Goal: Use online tool/utility: Use online tool/utility

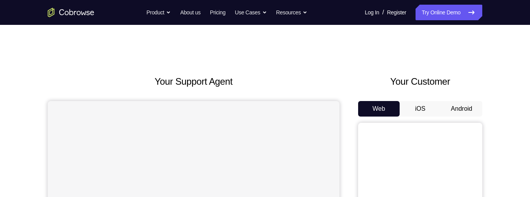
click at [456, 109] on button "Android" at bounding box center [462, 109] width 42 height 16
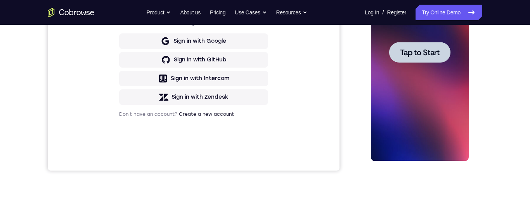
click at [439, 99] on div at bounding box center [420, 52] width 98 height 217
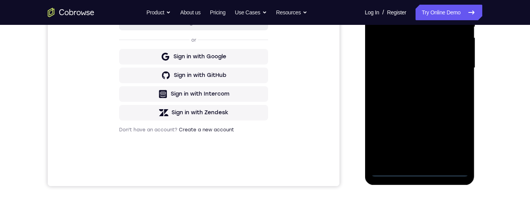
scroll to position [206, 0]
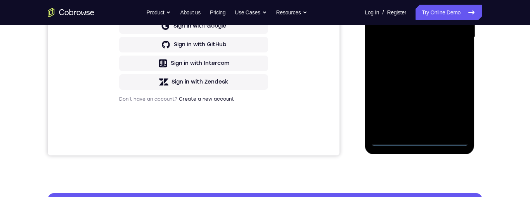
click at [421, 142] on div at bounding box center [420, 37] width 98 height 217
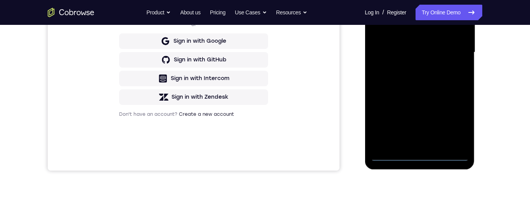
click at [455, 124] on div at bounding box center [420, 52] width 98 height 217
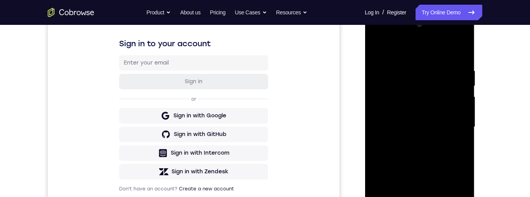
scroll to position [115, 0]
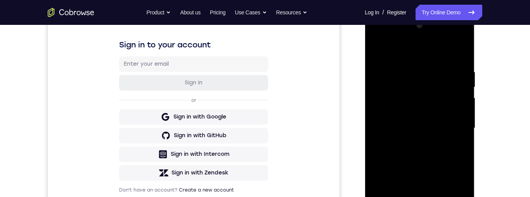
click at [436, 55] on div at bounding box center [420, 127] width 98 height 217
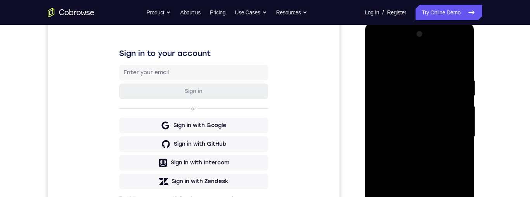
scroll to position [110, 0]
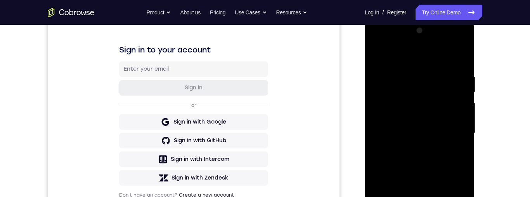
click at [453, 130] on div at bounding box center [420, 132] width 98 height 217
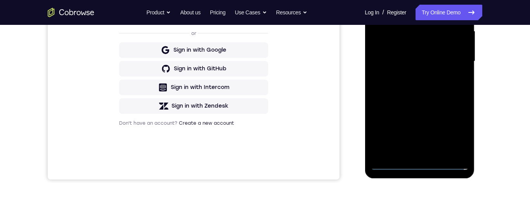
scroll to position [204, 0]
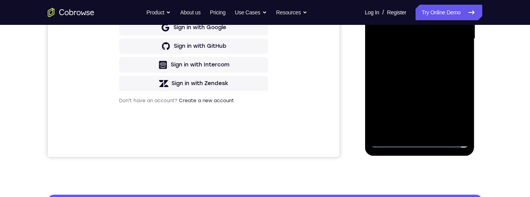
click at [411, 131] on div at bounding box center [420, 38] width 98 height 217
click at [449, 34] on div at bounding box center [420, 38] width 98 height 217
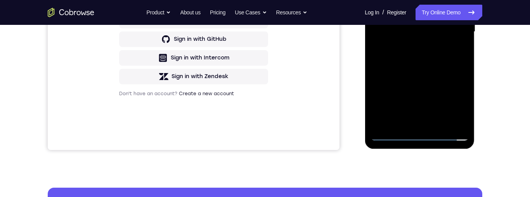
scroll to position [241, 0]
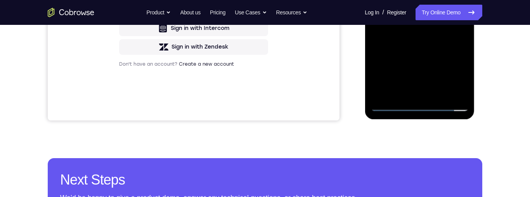
click at [422, 105] on div at bounding box center [420, 2] width 98 height 217
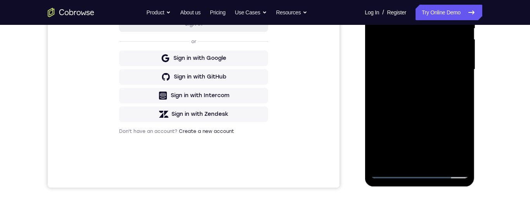
scroll to position [174, 0]
click at [388, 59] on div at bounding box center [420, 68] width 98 height 217
click at [444, 75] on div at bounding box center [420, 68] width 98 height 217
click at [439, 160] on div at bounding box center [420, 68] width 98 height 217
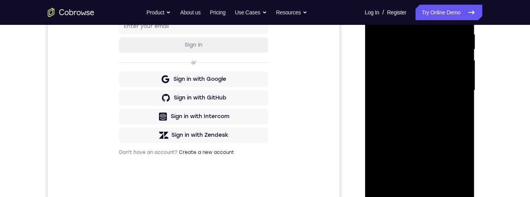
click at [436, 66] on div at bounding box center [420, 90] width 98 height 217
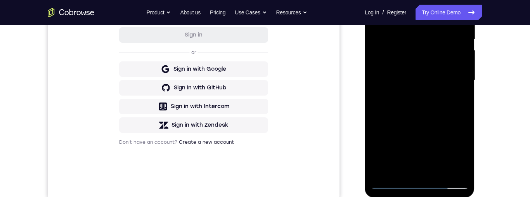
click at [448, 29] on div at bounding box center [420, 80] width 98 height 217
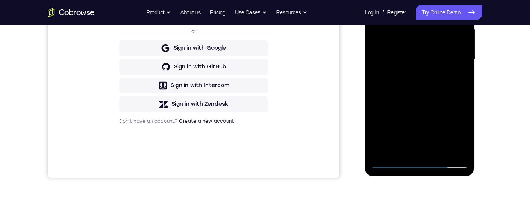
scroll to position [161, 0]
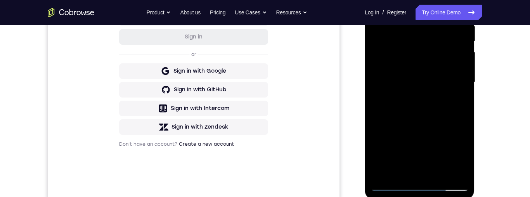
click at [438, 56] on div at bounding box center [420, 82] width 98 height 217
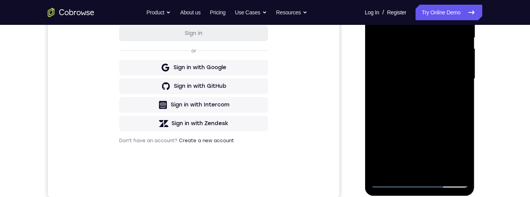
scroll to position [167, 0]
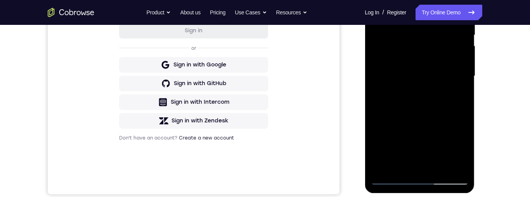
click at [451, 157] on div at bounding box center [420, 75] width 98 height 217
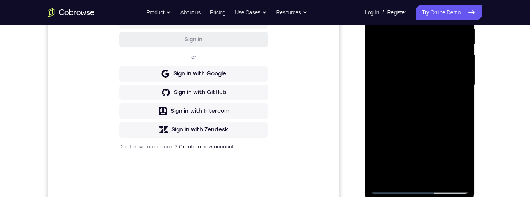
scroll to position [158, 0]
click at [383, 70] on div at bounding box center [420, 85] width 98 height 217
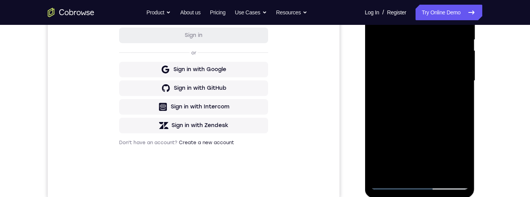
scroll to position [135, 0]
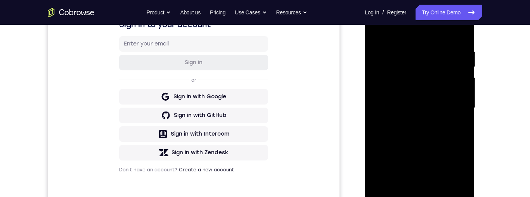
click at [432, 78] on div at bounding box center [420, 107] width 98 height 217
click at [408, 75] on div at bounding box center [420, 107] width 98 height 217
click at [413, 57] on div at bounding box center [420, 107] width 98 height 217
click at [451, 50] on div at bounding box center [420, 107] width 98 height 217
click at [460, 75] on div at bounding box center [420, 107] width 98 height 217
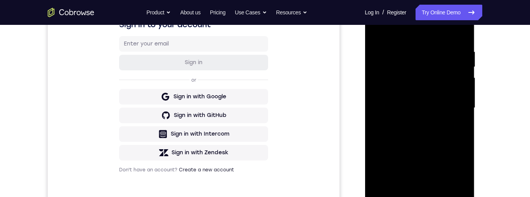
click at [455, 97] on div at bounding box center [420, 107] width 98 height 217
click at [420, 101] on div at bounding box center [420, 107] width 98 height 217
click at [435, 100] on div at bounding box center [420, 107] width 98 height 217
click at [411, 124] on div at bounding box center [420, 107] width 98 height 217
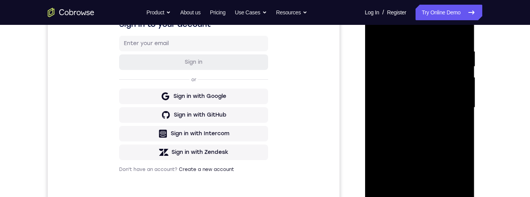
click at [437, 123] on div at bounding box center [420, 107] width 98 height 217
click at [455, 119] on div at bounding box center [420, 107] width 98 height 217
click at [456, 140] on div at bounding box center [420, 107] width 98 height 217
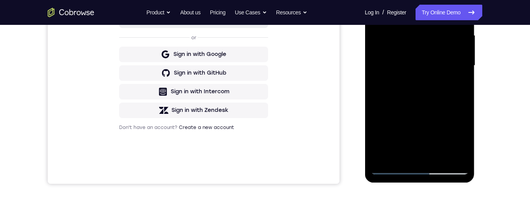
scroll to position [223, 0]
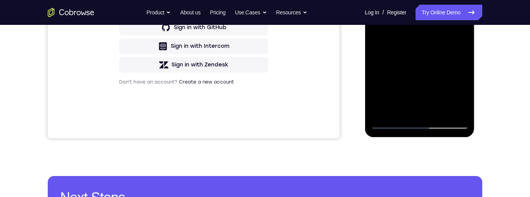
click at [393, 106] on div at bounding box center [420, 20] width 98 height 217
click at [390, 108] on div at bounding box center [420, 20] width 98 height 217
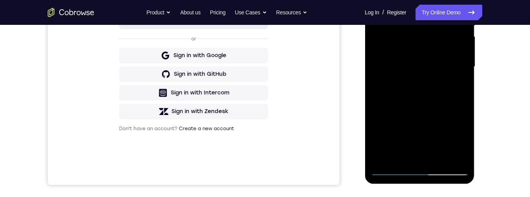
scroll to position [202, 0]
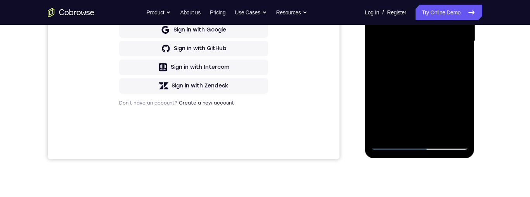
click at [452, 128] on div at bounding box center [420, 40] width 98 height 217
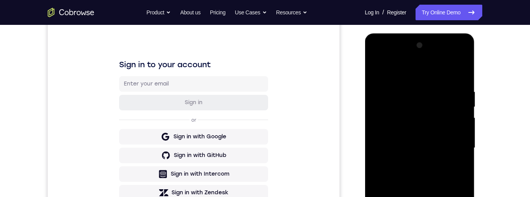
scroll to position [206, 0]
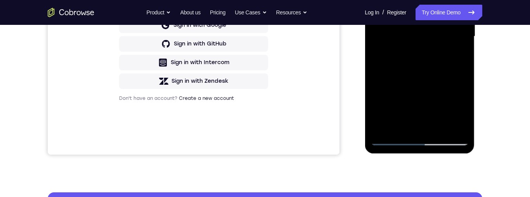
click at [391, 137] on div at bounding box center [420, 36] width 98 height 217
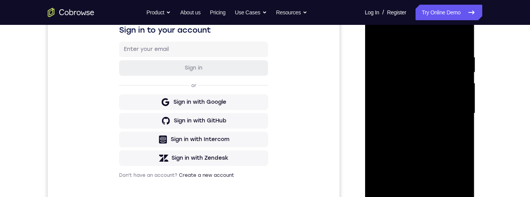
scroll to position [258, 0]
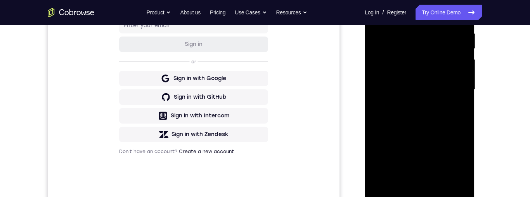
scroll to position [159, 0]
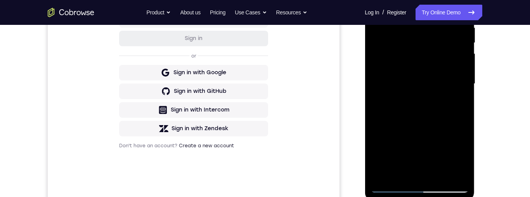
click at [495, 131] on div "Your Support Agent Your Customer Web iOS Android Next Steps We’d be happy to gi…" at bounding box center [265, 122] width 497 height 512
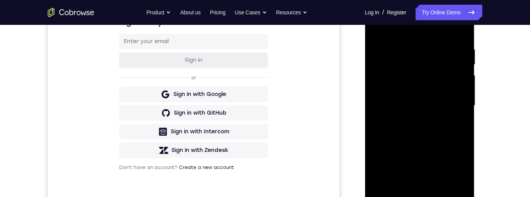
scroll to position [138, 0]
click at [454, 123] on div at bounding box center [420, 104] width 98 height 217
click at [456, 123] on div at bounding box center [420, 104] width 98 height 217
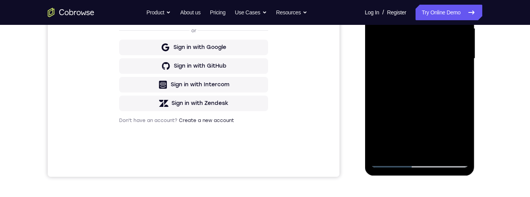
scroll to position [223, 0]
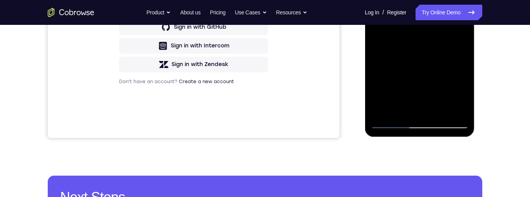
click at [395, 125] on div at bounding box center [420, 19] width 98 height 217
click at [396, 125] on div at bounding box center [420, 19] width 98 height 217
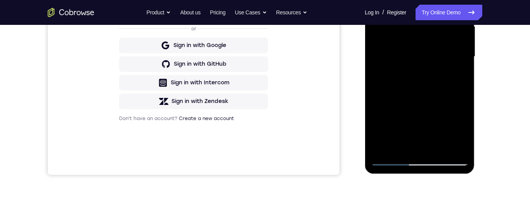
scroll to position [165, 0]
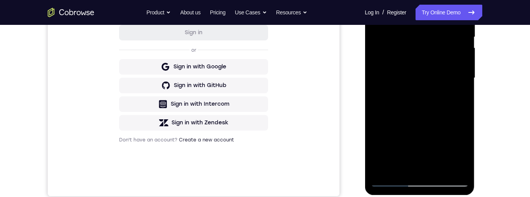
click at [391, 51] on div at bounding box center [420, 77] width 98 height 217
click at [459, 98] on div at bounding box center [420, 77] width 98 height 217
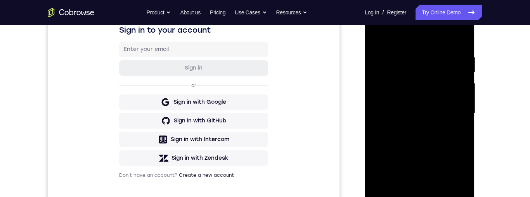
scroll to position [128, 0]
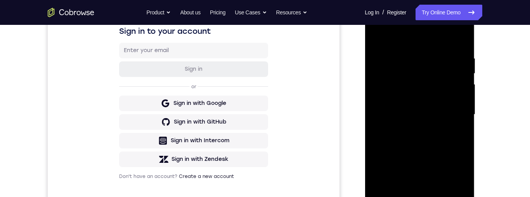
click at [401, 95] on div at bounding box center [420, 114] width 98 height 217
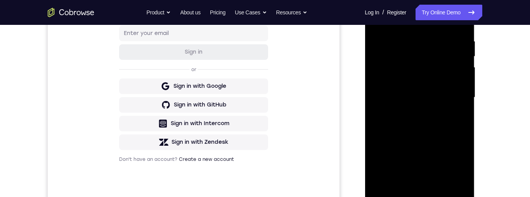
click at [396, 75] on div at bounding box center [420, 97] width 98 height 217
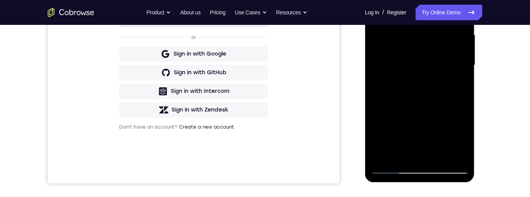
scroll to position [210, 0]
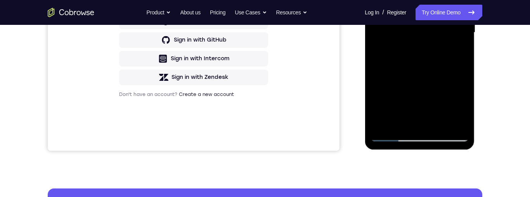
click at [393, 117] on div at bounding box center [420, 32] width 98 height 217
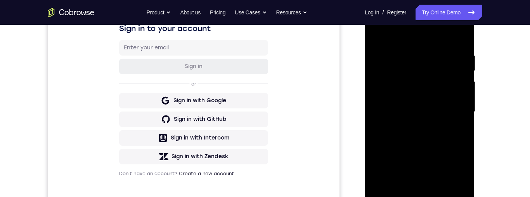
scroll to position [126, 0]
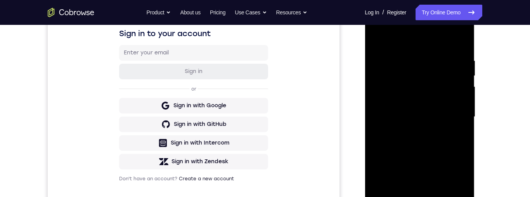
click at [446, 85] on div at bounding box center [420, 116] width 98 height 217
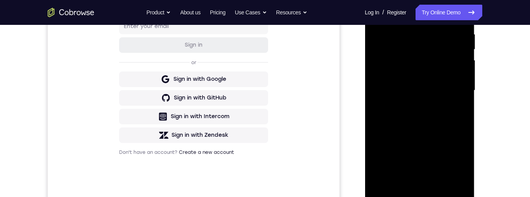
click at [456, 109] on div at bounding box center [420, 90] width 98 height 217
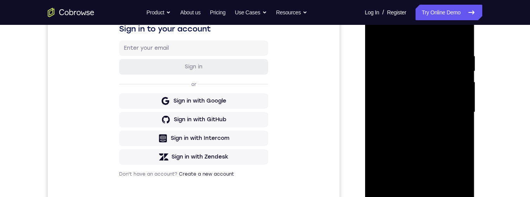
scroll to position [119, 0]
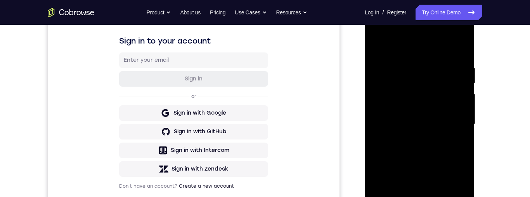
click at [448, 97] on div at bounding box center [420, 124] width 98 height 217
click at [438, 97] on div at bounding box center [420, 124] width 98 height 217
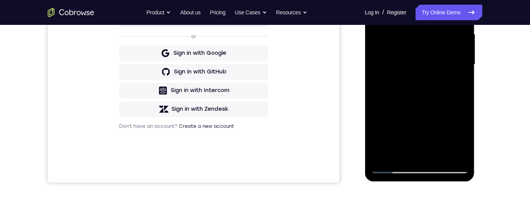
scroll to position [208, 0]
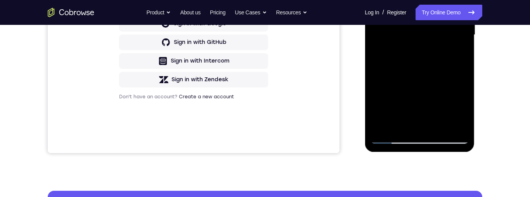
click at [394, 141] on div at bounding box center [420, 34] width 98 height 217
click at [394, 138] on div at bounding box center [420, 34] width 98 height 217
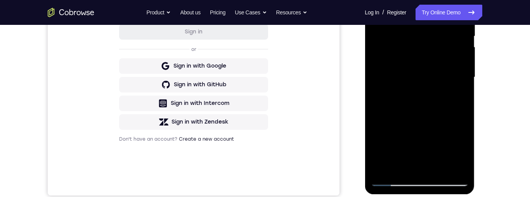
scroll to position [160, 0]
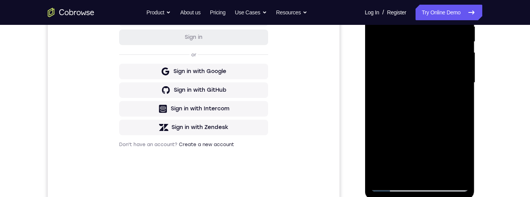
click at [444, 53] on div at bounding box center [420, 82] width 98 height 217
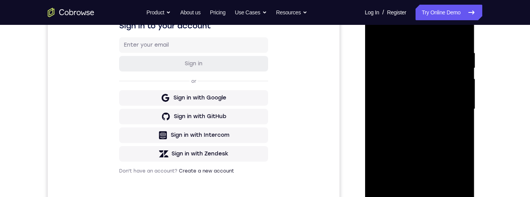
click at [446, 58] on div at bounding box center [420, 108] width 98 height 217
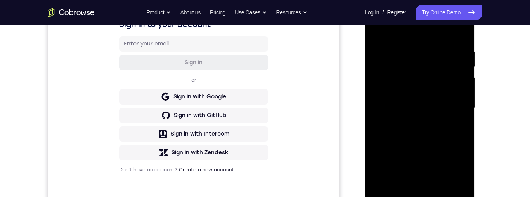
scroll to position [159, 0]
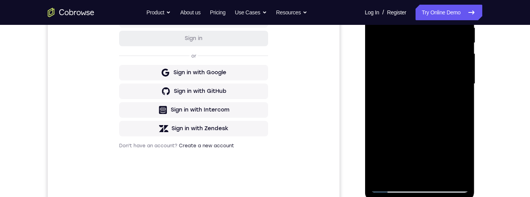
click at [447, 58] on div at bounding box center [420, 83] width 98 height 217
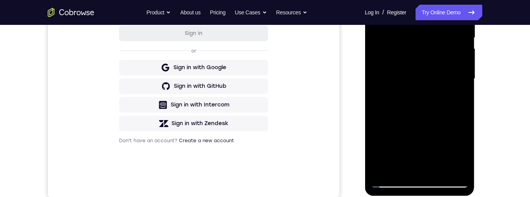
scroll to position [184, 0]
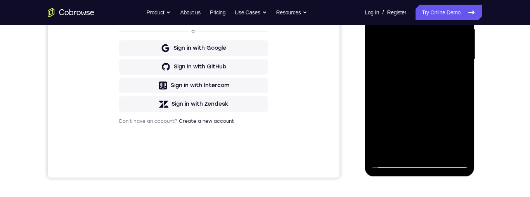
click at [422, 34] on div at bounding box center [420, 59] width 98 height 217
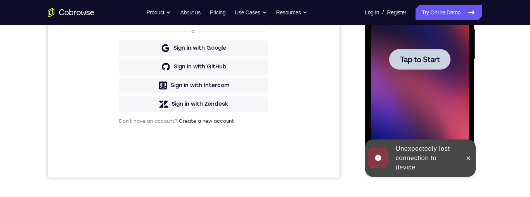
scroll to position [186, 0]
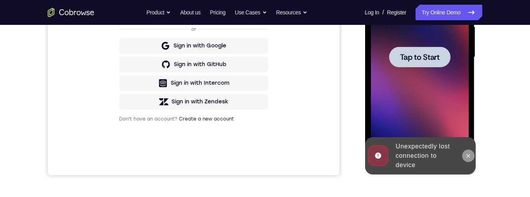
click at [467, 157] on icon at bounding box center [468, 156] width 6 height 6
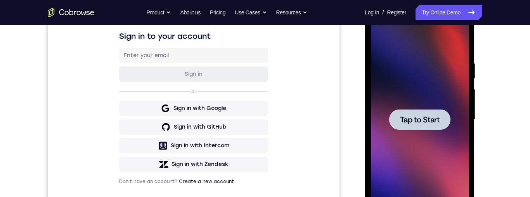
scroll to position [0, 0]
